Goal: Transaction & Acquisition: Book appointment/travel/reservation

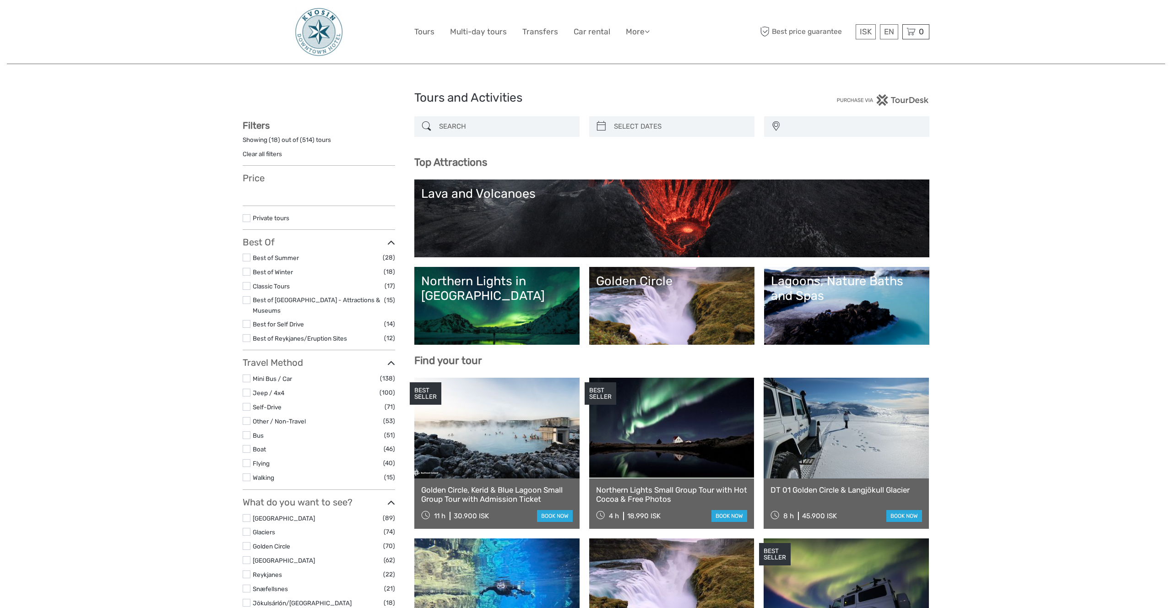
select select
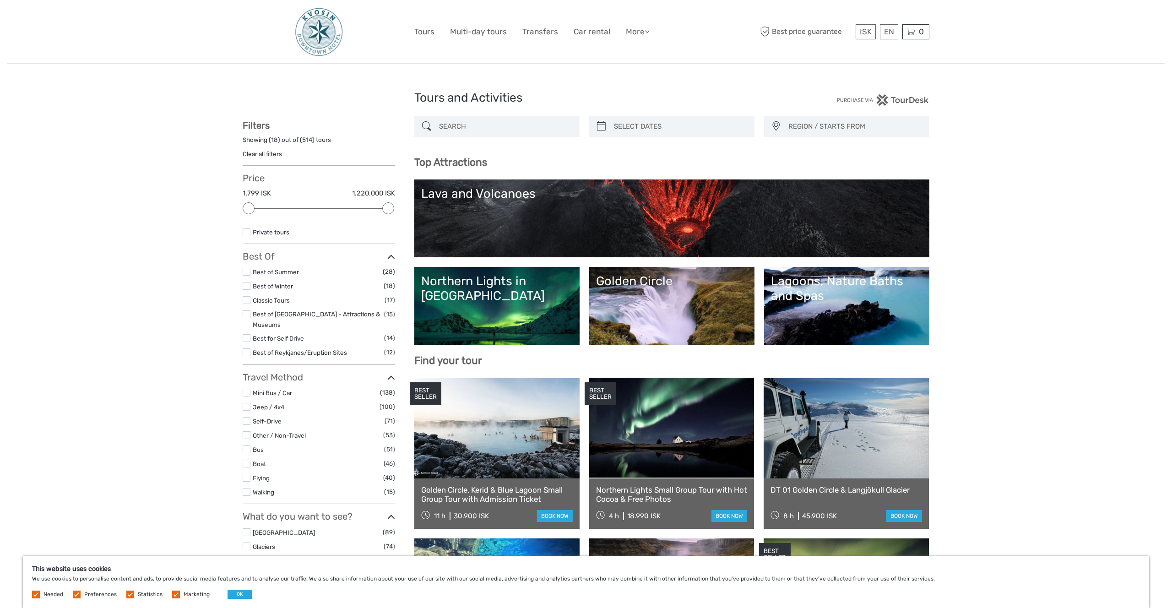
click at [248, 280] on ul "Best of Summer (28) Best of Winter (18) Classic Tours (17) Best of [GEOGRAPHIC_…" at bounding box center [319, 311] width 152 height 91
click at [247, 288] on label at bounding box center [247, 286] width 8 height 8
click at [0, 0] on input "checkbox" at bounding box center [0, 0] width 0 height 0
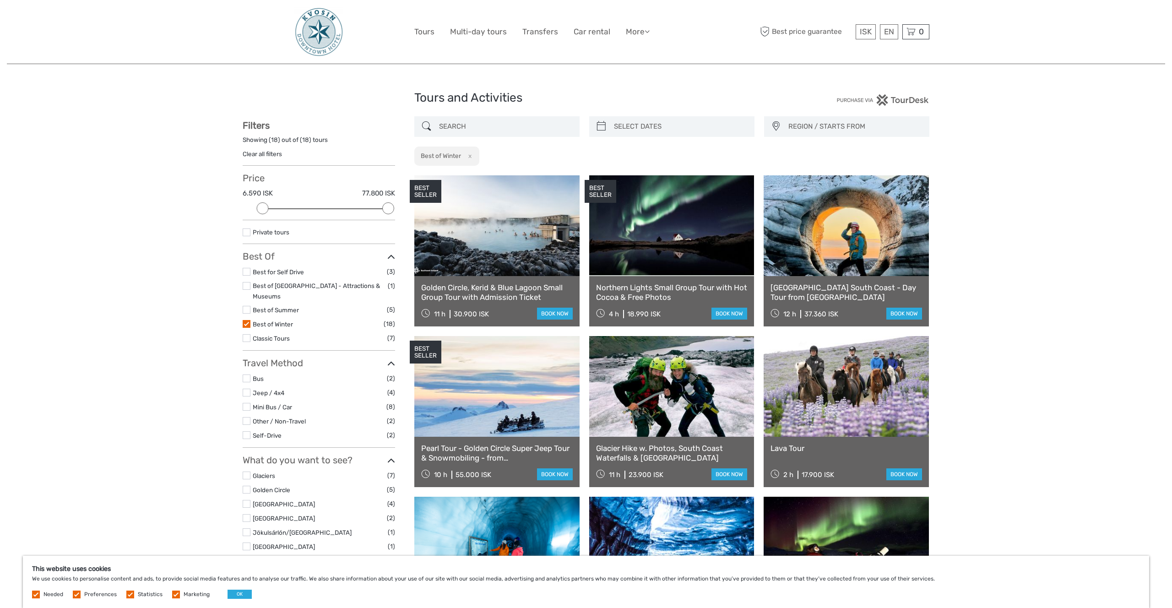
click at [521, 284] on link "Golden Circle, Kerid & Blue Lagoon Small Group Tour with Admission Ticket" at bounding box center [496, 292] width 151 height 19
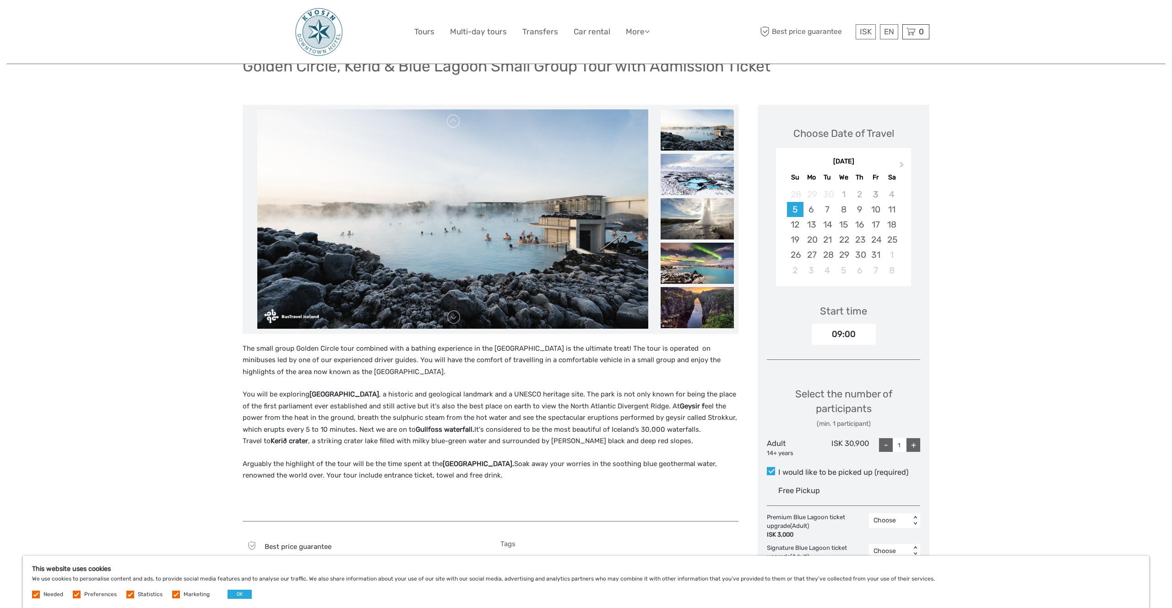
scroll to position [114, 0]
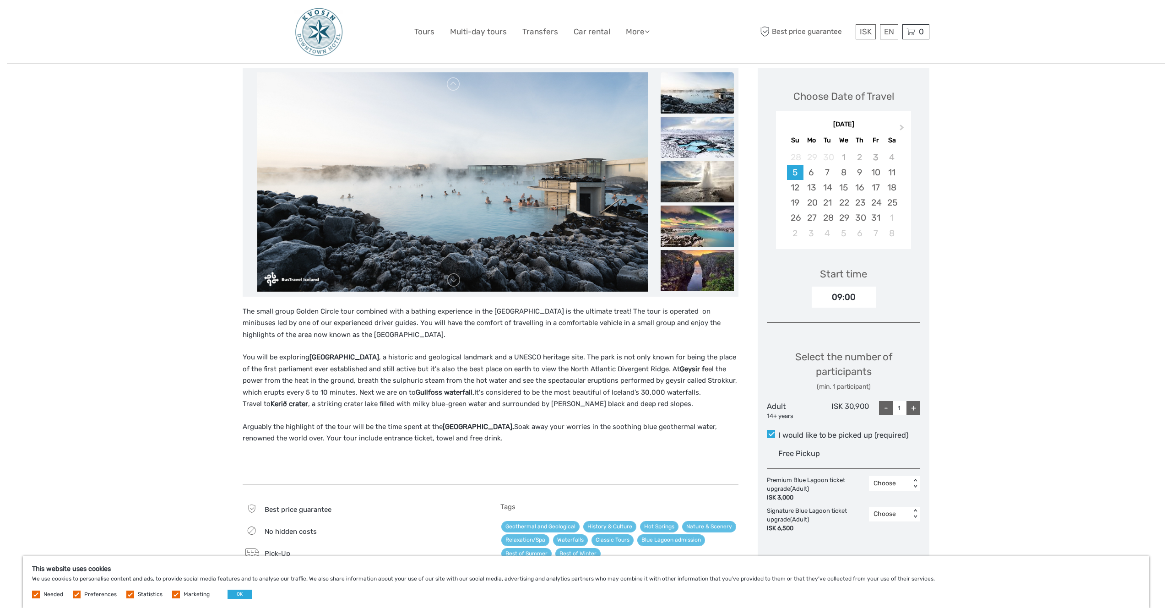
click at [344, 426] on p "Arguably the highlight of the tour will be the time spent at the Blue Lagoon. S…" at bounding box center [491, 432] width 496 height 23
click at [378, 414] on div "The small group Golden Circle tour combined with a bathing experience in the Bl…" at bounding box center [491, 390] width 496 height 169
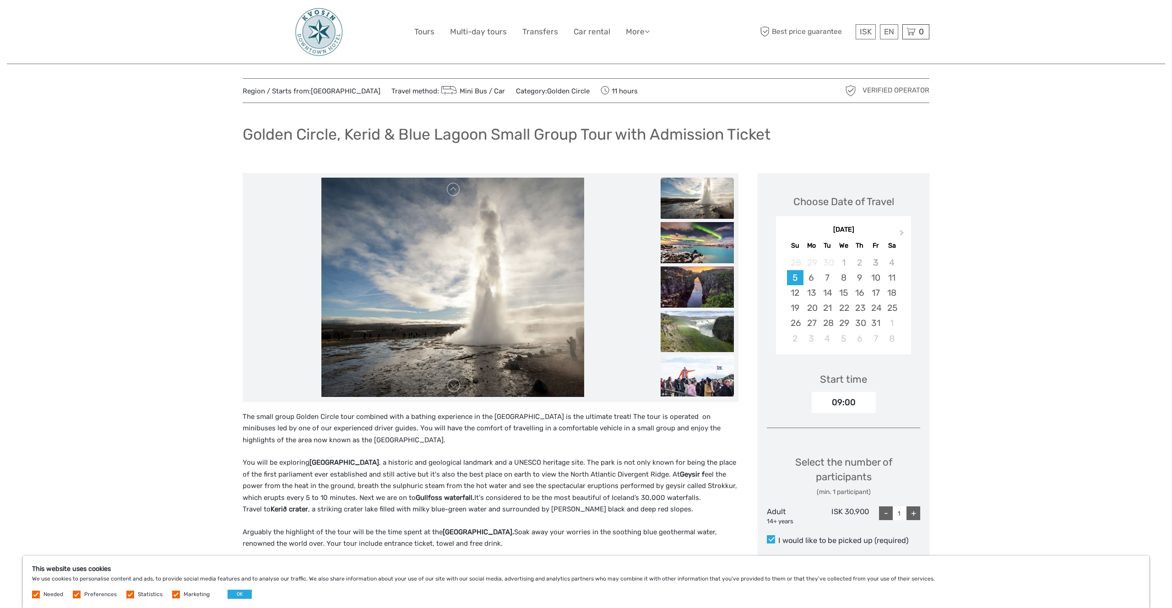
scroll to position [0, 0]
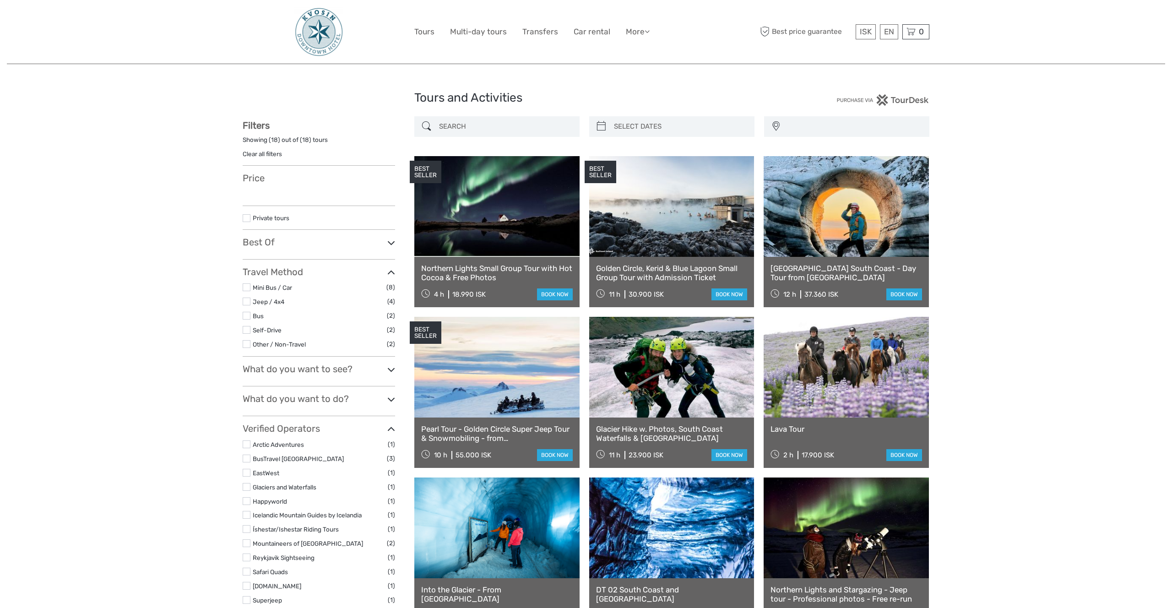
select select
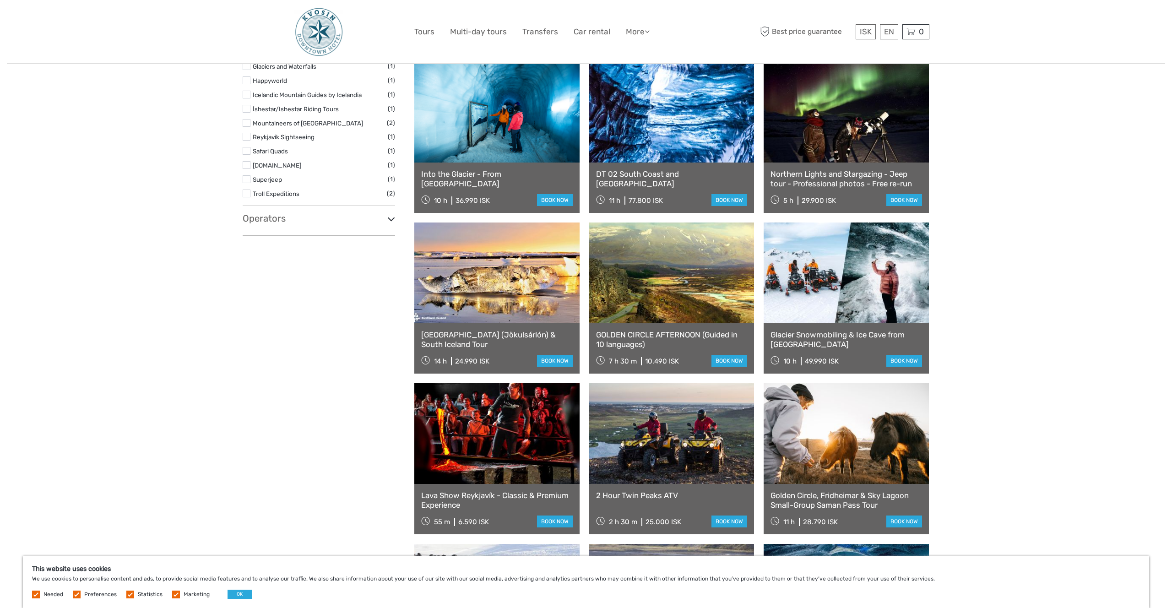
scroll to position [406, 0]
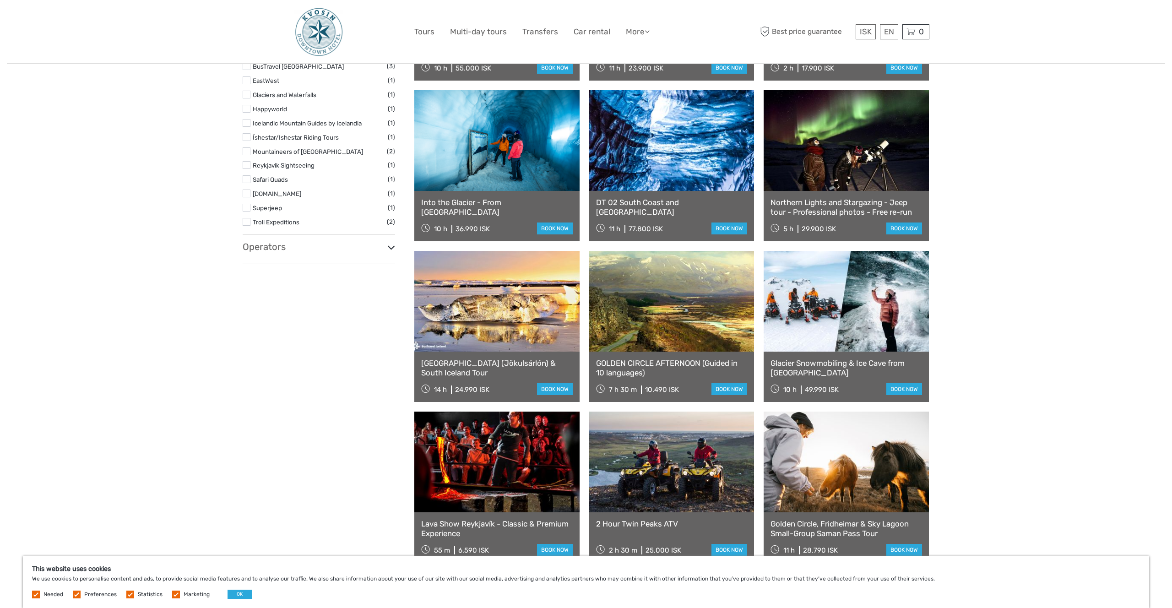
click at [475, 370] on link "[GEOGRAPHIC_DATA] (Jökulsárlón) & South Iceland Tour" at bounding box center [496, 367] width 151 height 19
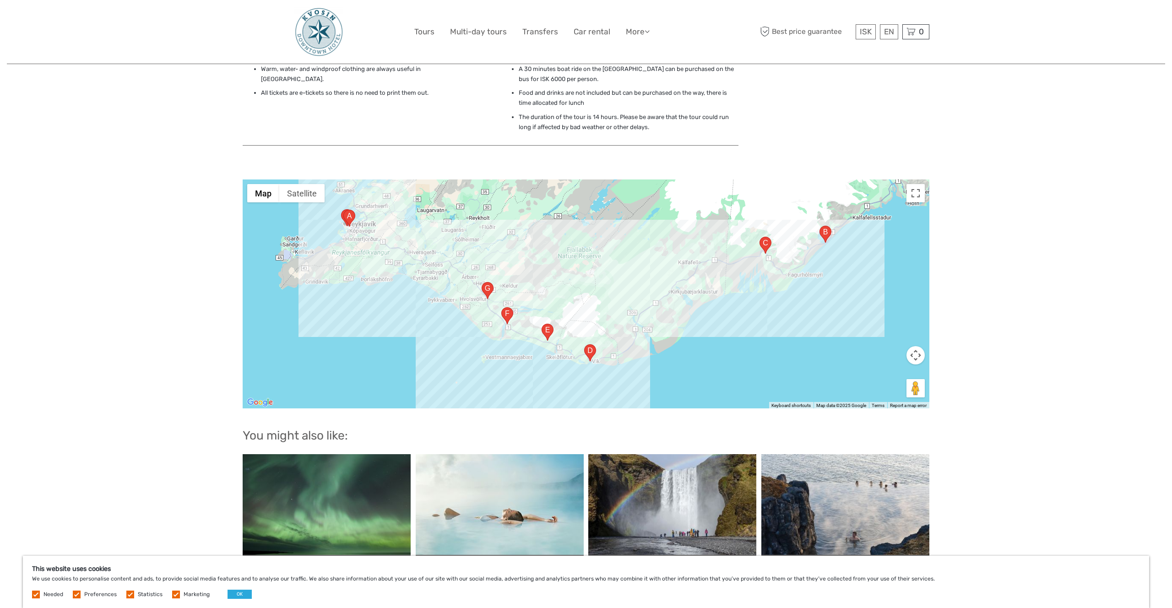
scroll to position [702, 0]
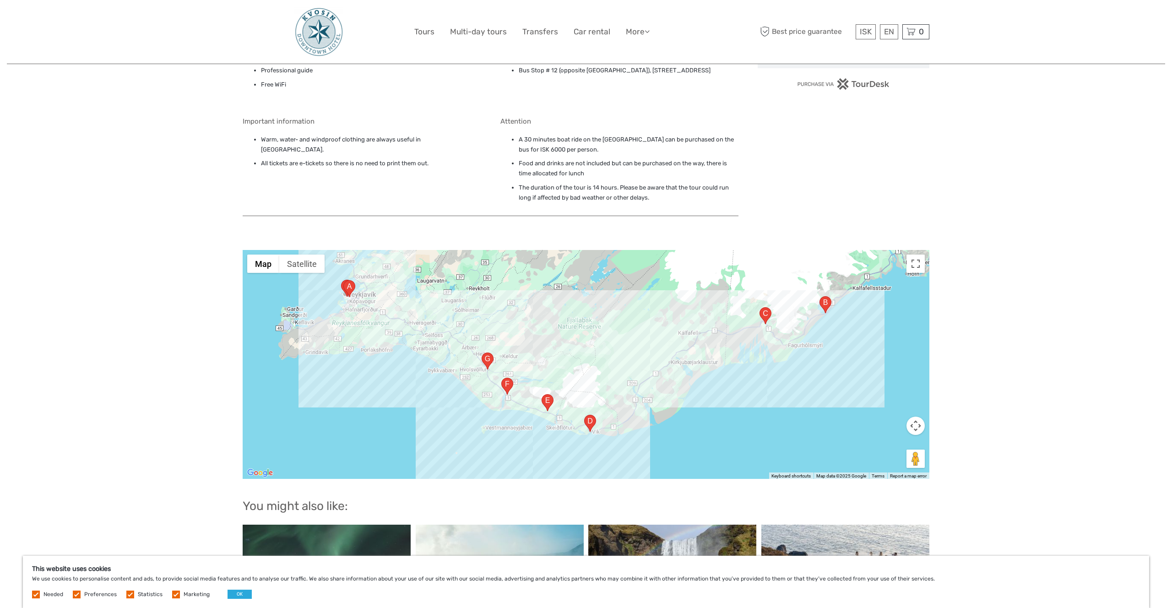
click at [819, 296] on area "Jökulsárlón 781, 781, Iceland" at bounding box center [819, 296] width 0 height 0
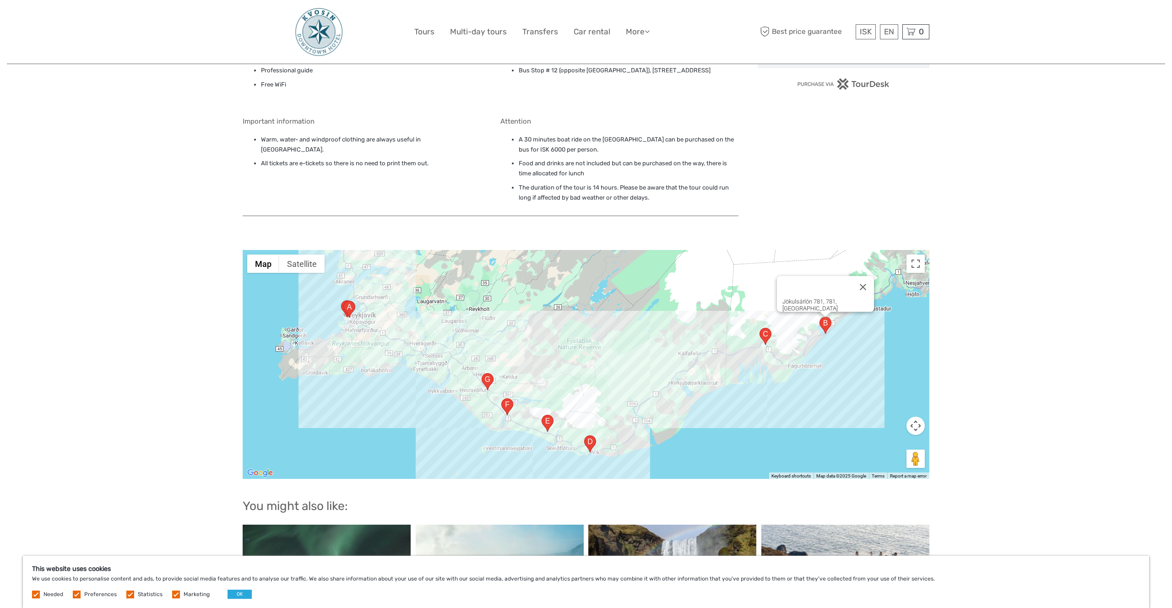
click at [759, 328] on area "Þjóðvegur, 785, Iceland" at bounding box center [759, 328] width 0 height 0
click at [528, 183] on li "The duration of the tour is 14 hours. Please be aware that the tour could run l…" at bounding box center [629, 193] width 220 height 21
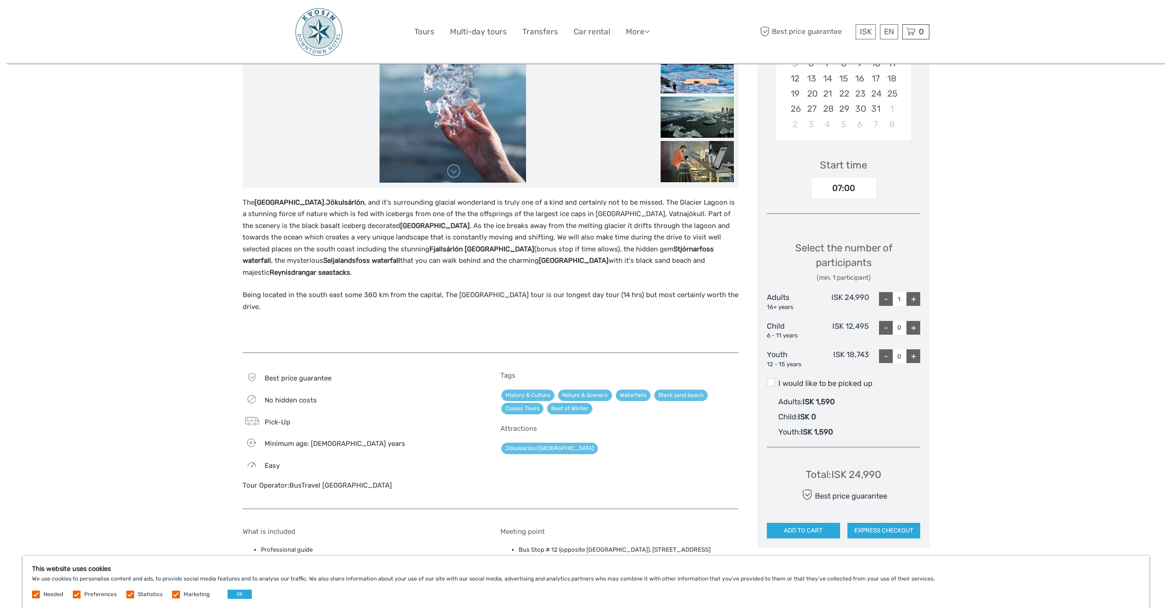
scroll to position [0, 0]
